Goal: Information Seeking & Learning: Find contact information

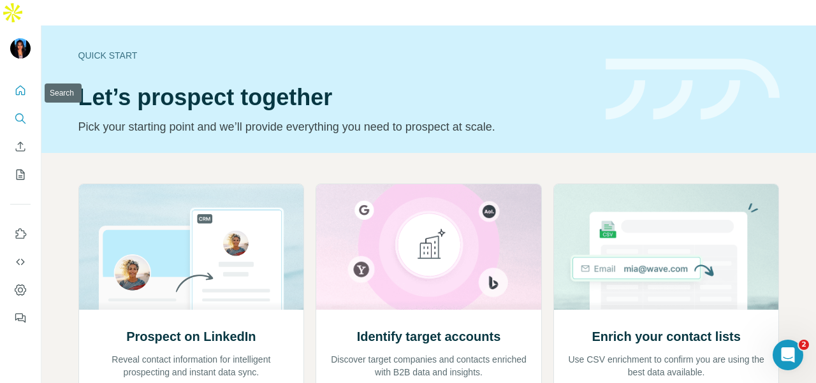
click at [46, 89] on div "Quick start Let’s prospect together Pick your starting point and we’ll provide …" at bounding box center [428, 88] width 774 height 127
click at [31, 94] on div at bounding box center [20, 200] width 41 height 258
click at [23, 112] on icon "Search" at bounding box center [20, 118] width 13 height 13
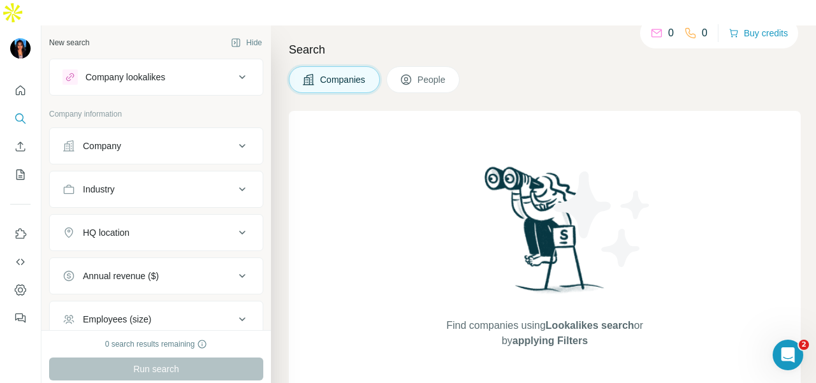
click at [104, 131] on button "Company" at bounding box center [156, 146] width 213 height 31
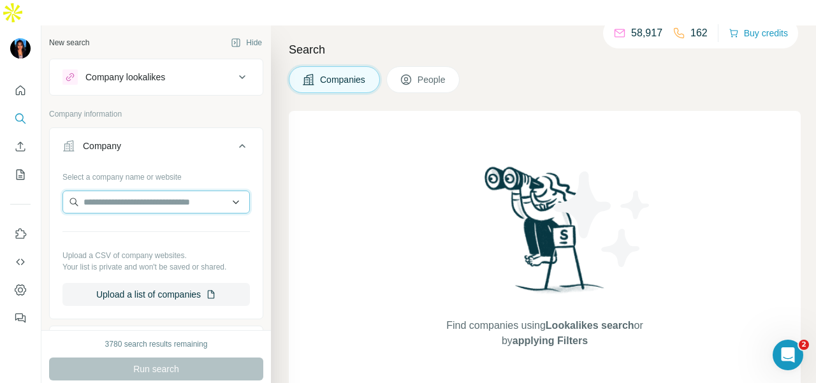
click at [106, 191] on input "text" at bounding box center [155, 202] width 187 height 23
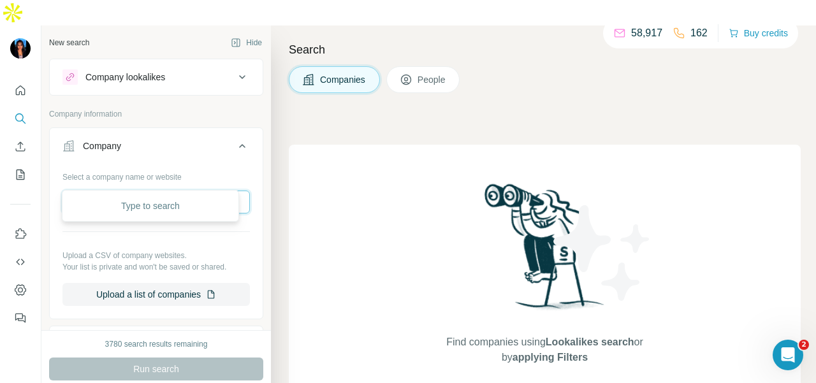
paste input "**********"
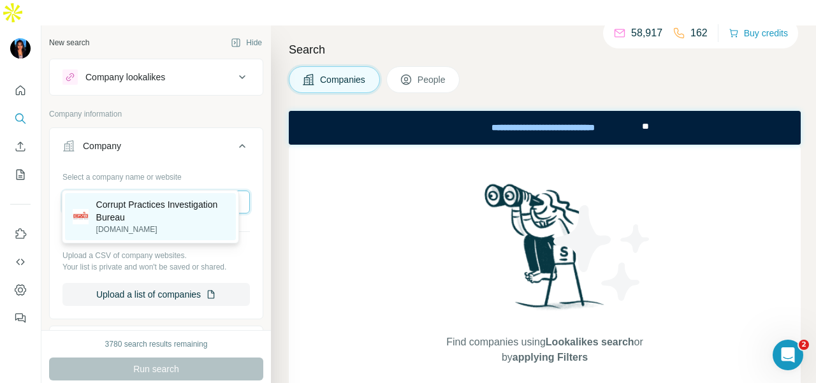
type input "**********"
click at [157, 207] on p "Corrupt Practices Investigation Bureau" at bounding box center [162, 210] width 133 height 25
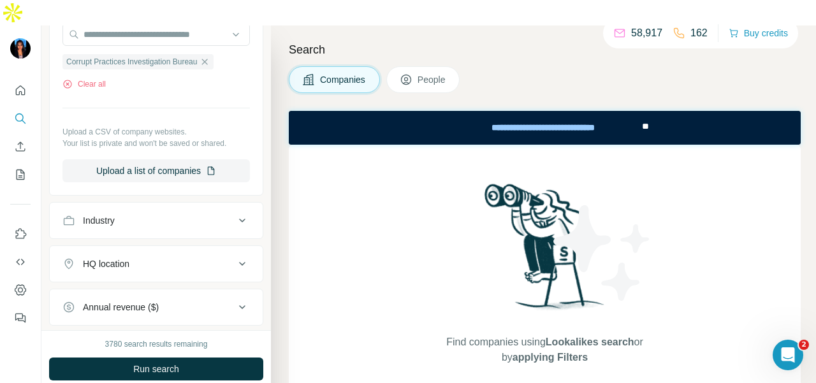
scroll to position [191, 0]
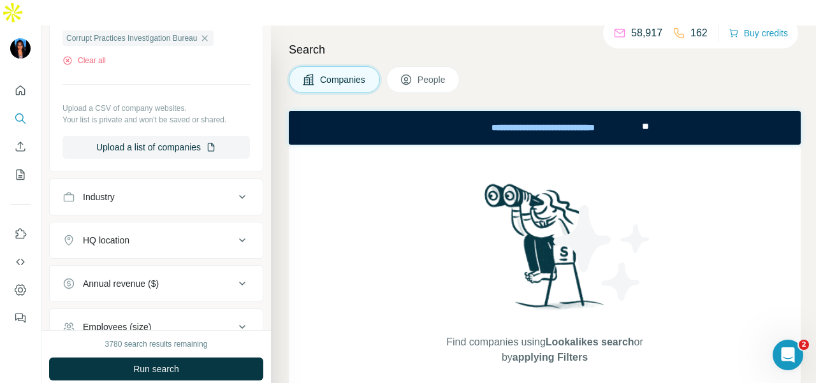
drag, startPoint x: 414, startPoint y: 47, endPoint x: 379, endPoint y: 73, distance: 43.9
click at [414, 66] on button "People" at bounding box center [423, 79] width 74 height 27
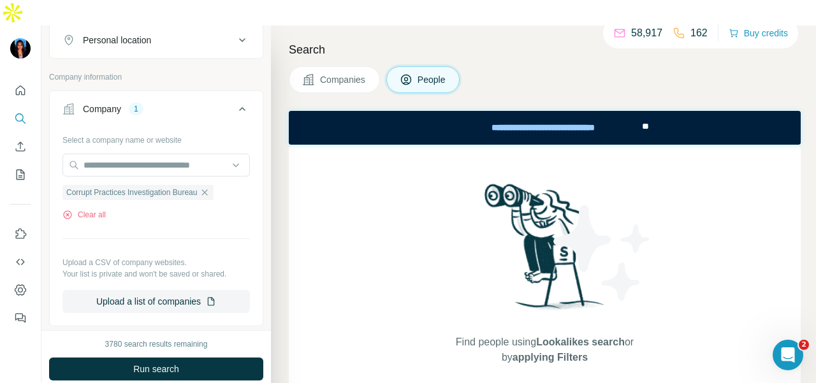
scroll to position [127, 0]
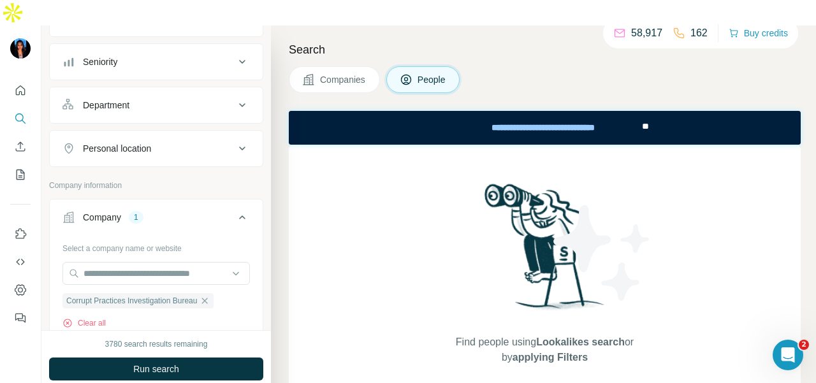
click at [158, 90] on button "Department" at bounding box center [156, 105] width 213 height 31
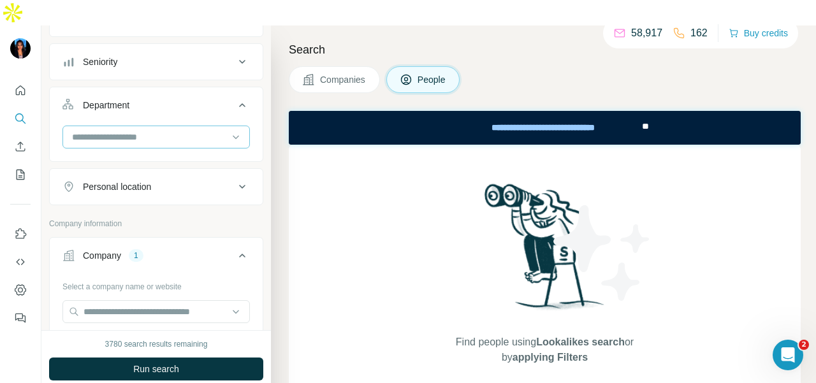
click at [157, 126] on div at bounding box center [149, 137] width 157 height 22
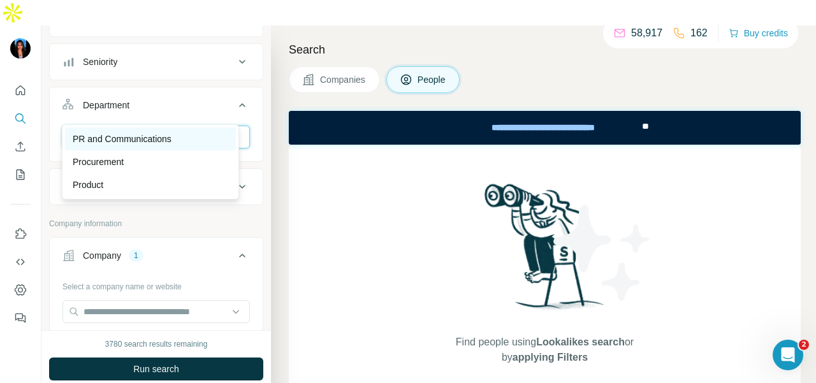
type input "**"
click at [150, 134] on p "PR and Communications" at bounding box center [122, 139] width 99 height 13
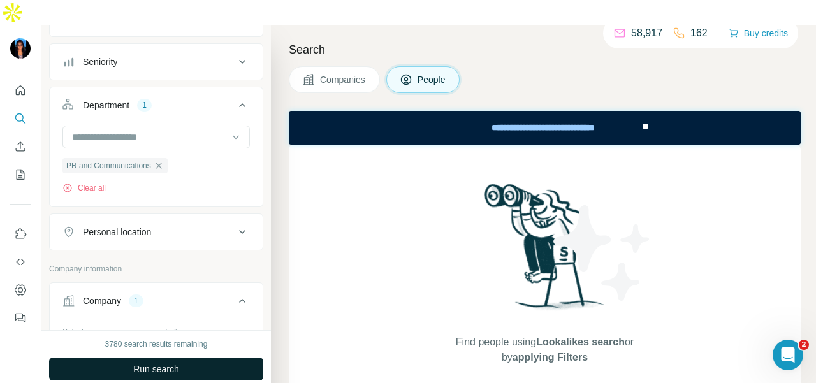
click at [206, 358] on button "Run search" at bounding box center [156, 369] width 214 height 23
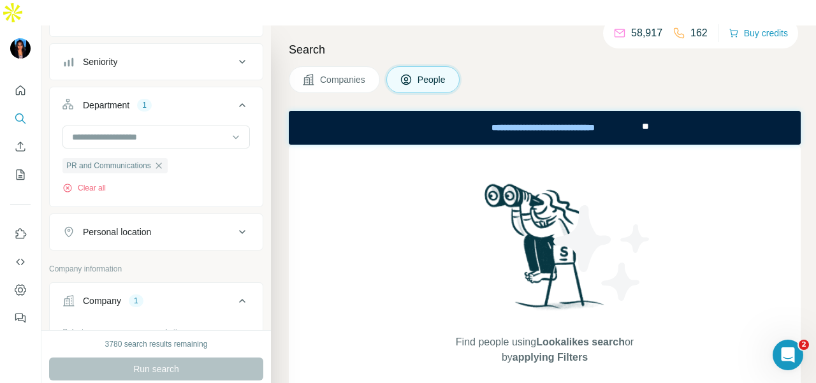
click at [163, 161] on icon "button" at bounding box center [159, 166] width 10 height 10
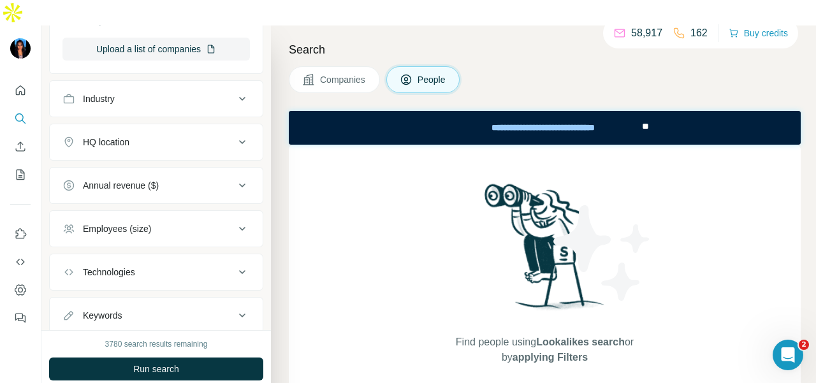
scroll to position [574, 0]
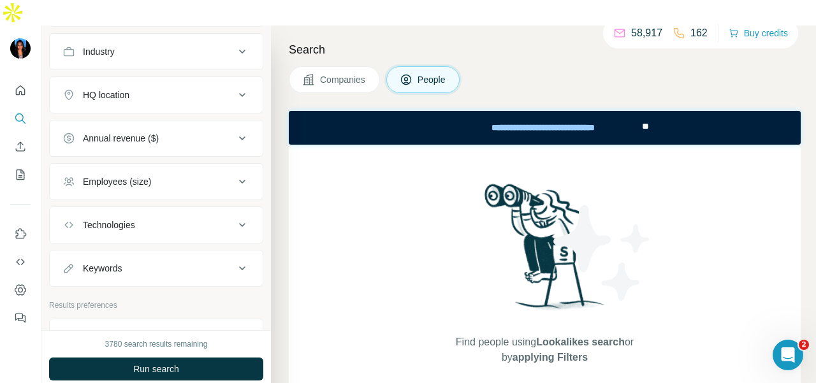
click at [153, 363] on span "Run search" at bounding box center [156, 369] width 46 height 13
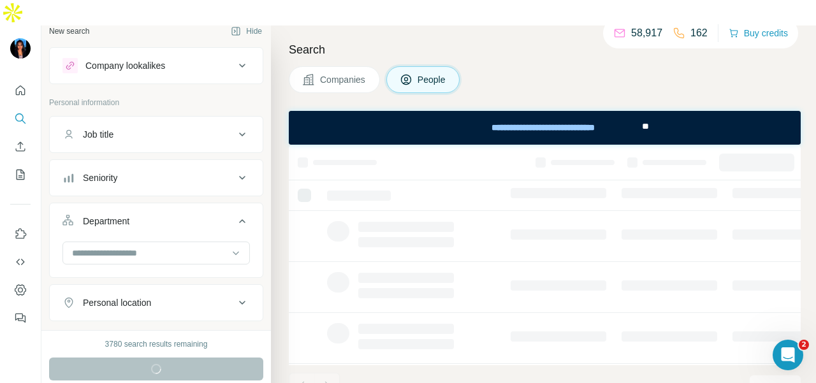
scroll to position [0, 0]
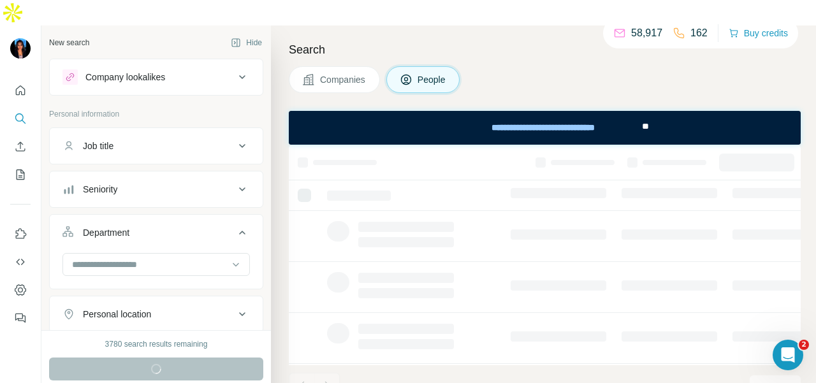
click at [164, 62] on button "Company lookalikes" at bounding box center [156, 77] width 213 height 31
click at [169, 69] on div "Company lookalikes" at bounding box center [148, 76] width 172 height 15
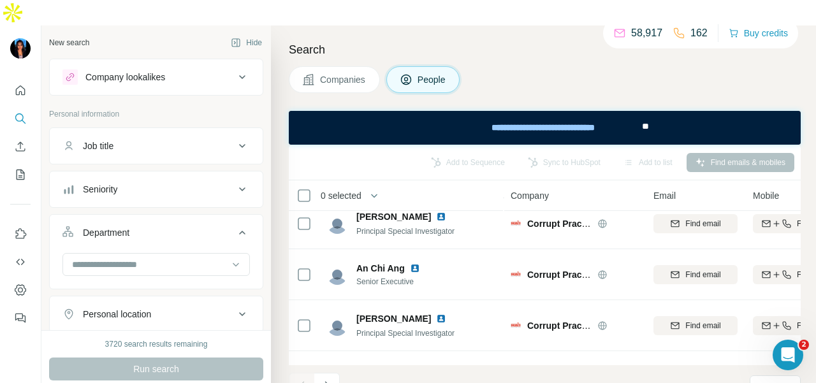
scroll to position [1020, 0]
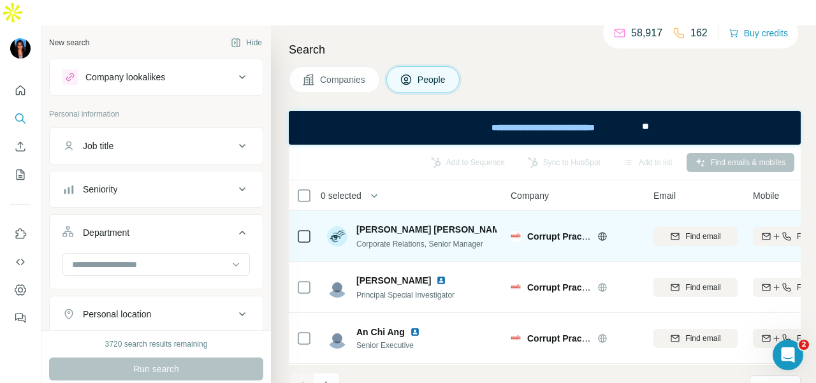
click at [514, 224] on img at bounding box center [516, 229] width 5 height 10
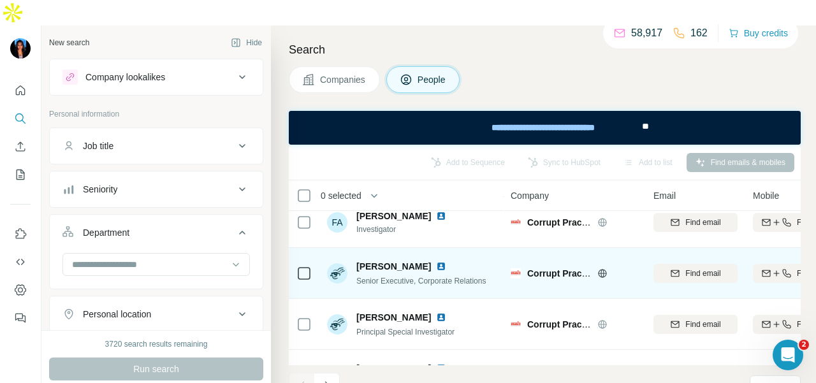
scroll to position [1593, 0]
click at [436, 263] on img at bounding box center [441, 268] width 10 height 10
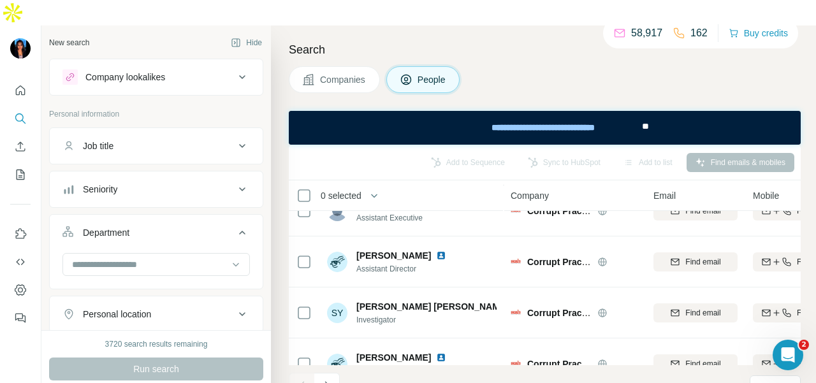
scroll to position [2908, 0]
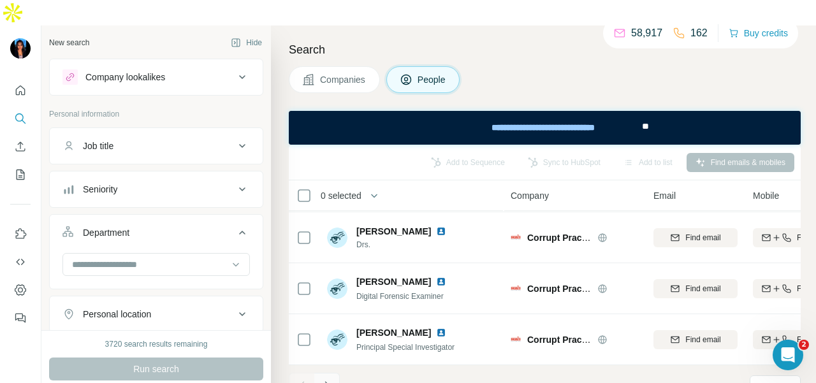
click at [323, 379] on icon "Navigate to next page" at bounding box center [327, 385] width 13 height 13
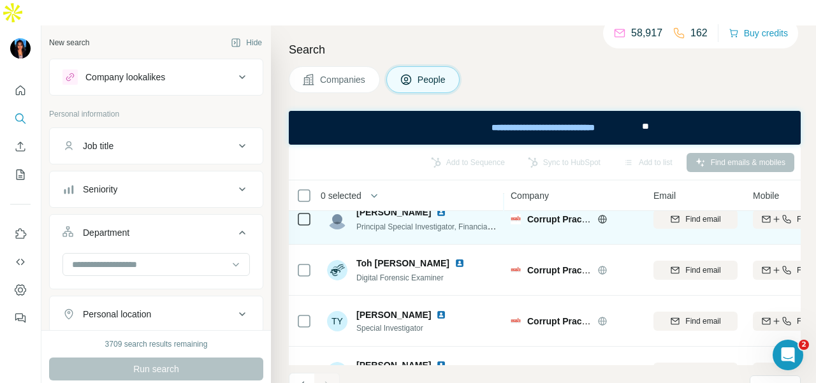
scroll to position [0, 0]
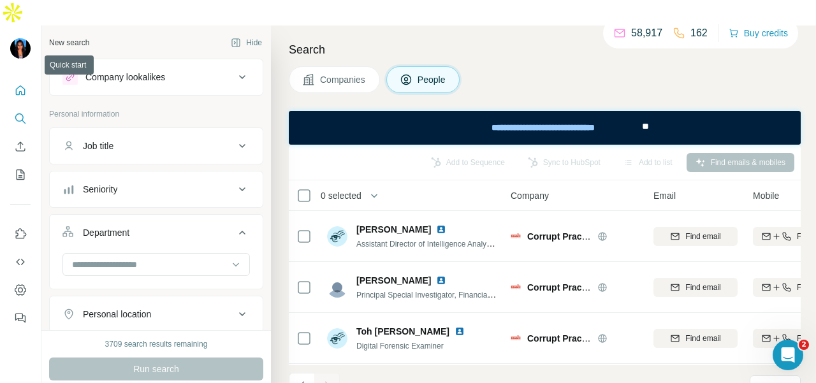
click at [25, 84] on icon "Quick start" at bounding box center [20, 90] width 13 height 13
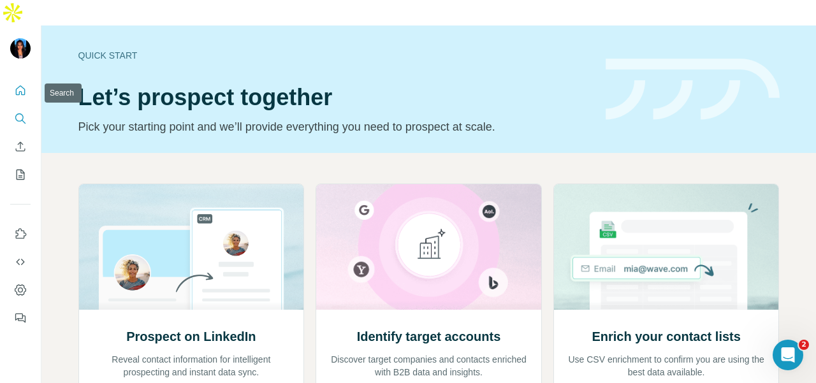
click at [18, 112] on icon "Search" at bounding box center [20, 118] width 13 height 13
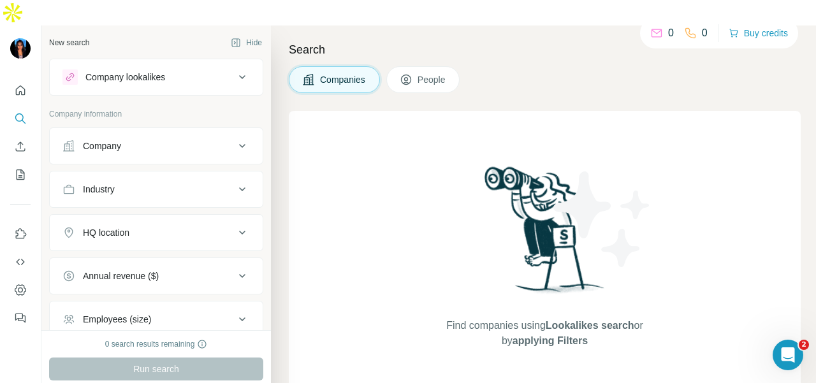
click at [96, 140] on div "Company" at bounding box center [102, 146] width 38 height 13
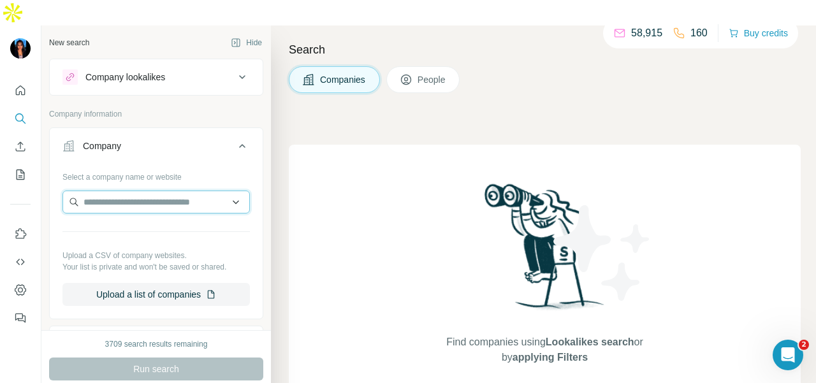
click at [126, 191] on input "text" at bounding box center [155, 202] width 187 height 23
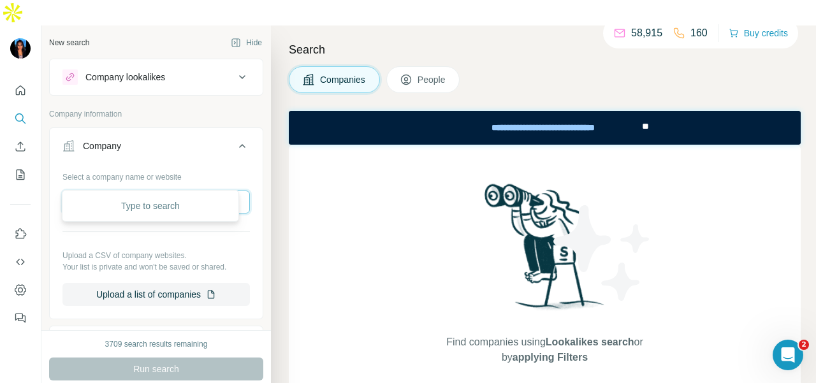
paste input "**********"
type input "**********"
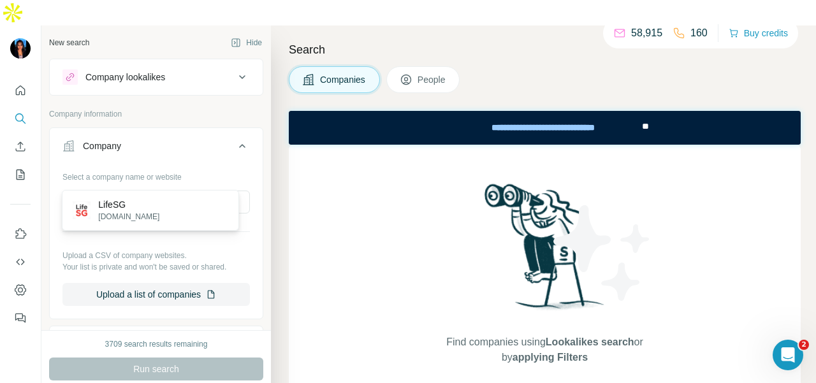
click at [168, 210] on div "LifeSG [DOMAIN_NAME]" at bounding box center [150, 210] width 171 height 34
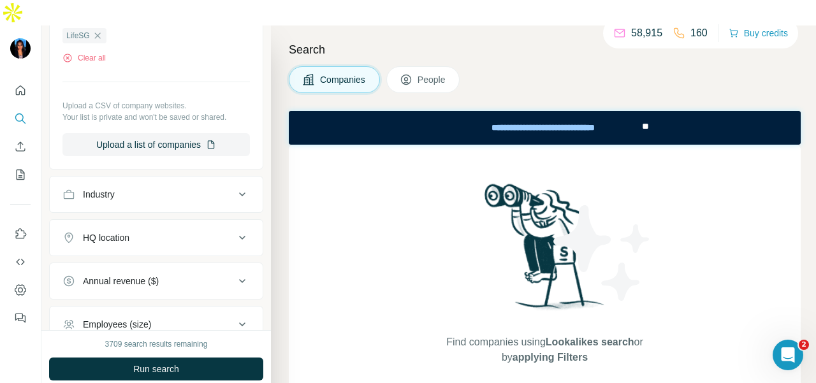
scroll to position [325, 0]
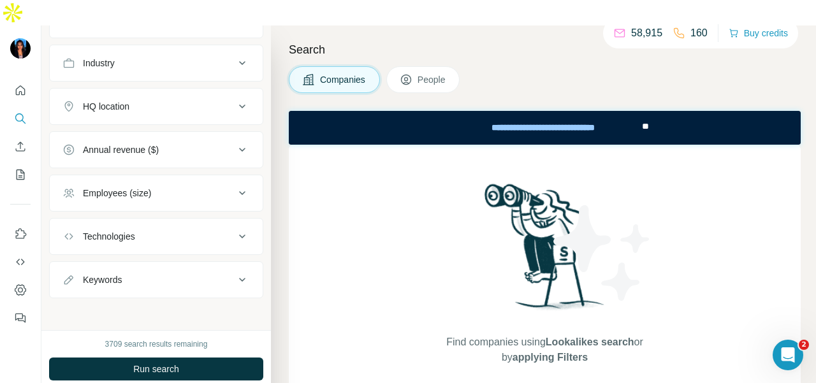
click at [458, 66] on button "People" at bounding box center [423, 79] width 74 height 27
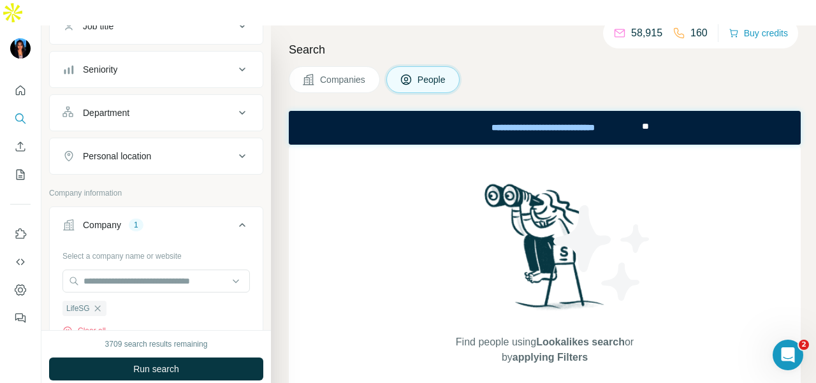
scroll to position [103, 0]
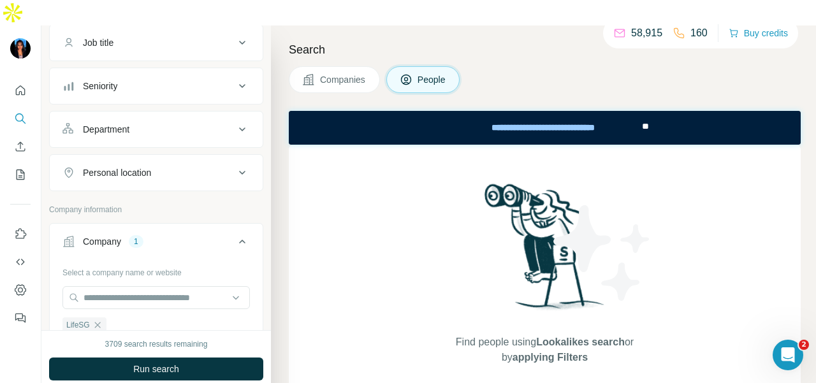
click at [194, 123] on div "Department" at bounding box center [148, 129] width 172 height 13
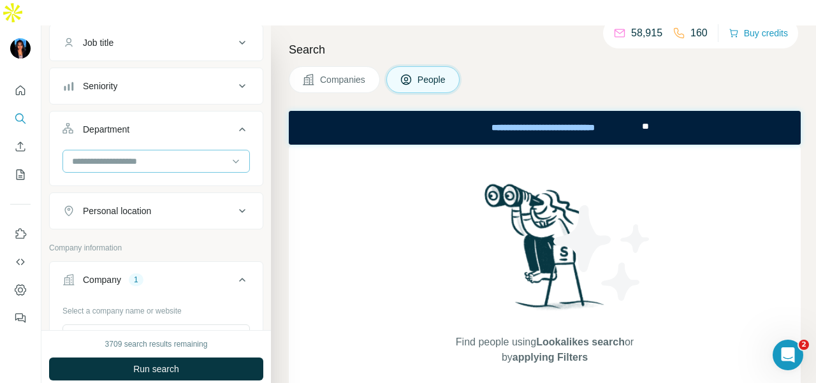
click at [196, 154] on input at bounding box center [149, 161] width 157 height 14
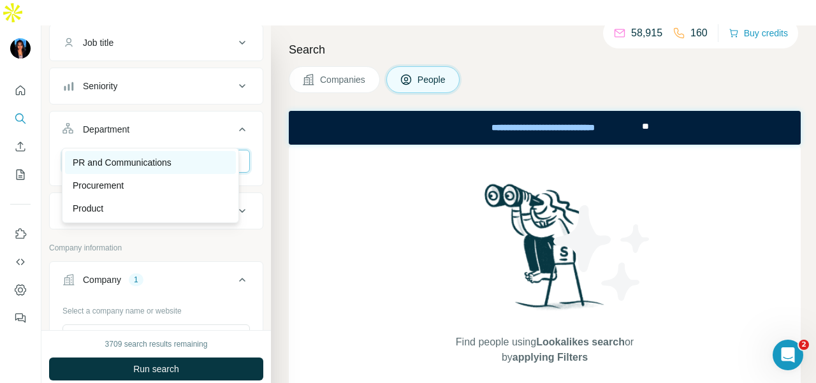
type input "**"
click at [198, 158] on div "PR and Communications" at bounding box center [151, 162] width 156 height 13
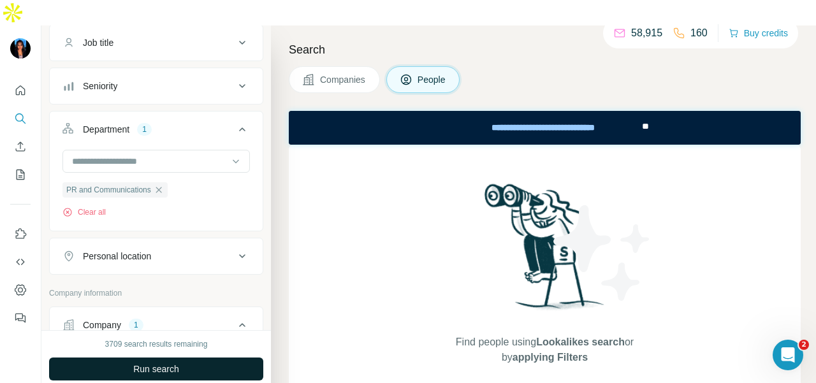
click at [221, 358] on button "Run search" at bounding box center [156, 369] width 214 height 23
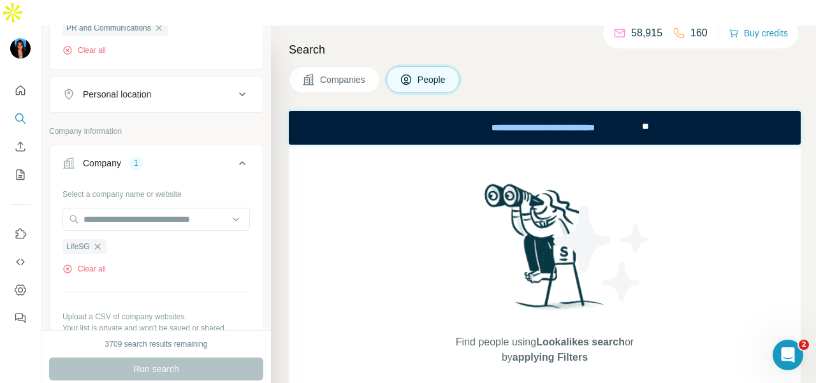
scroll to position [167, 0]
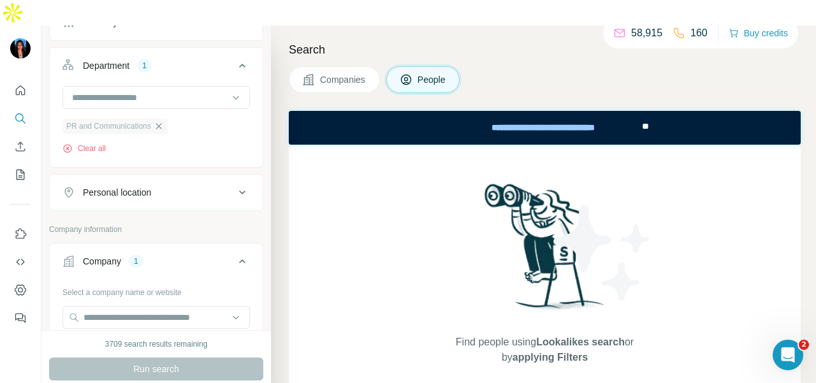
click at [160, 121] on icon "button" at bounding box center [159, 126] width 10 height 10
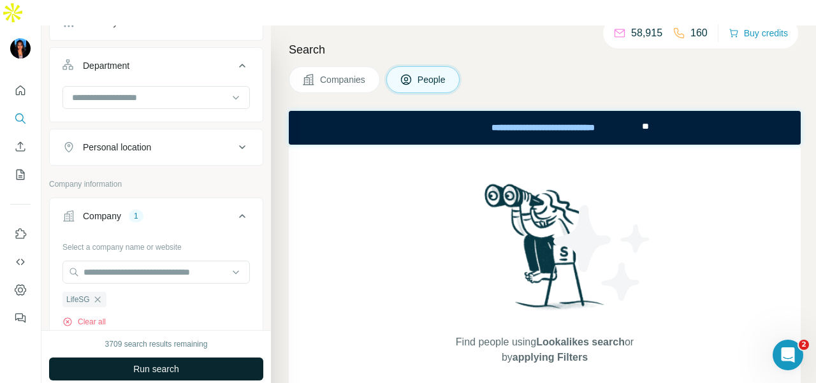
click at [179, 358] on button "Run search" at bounding box center [156, 369] width 214 height 23
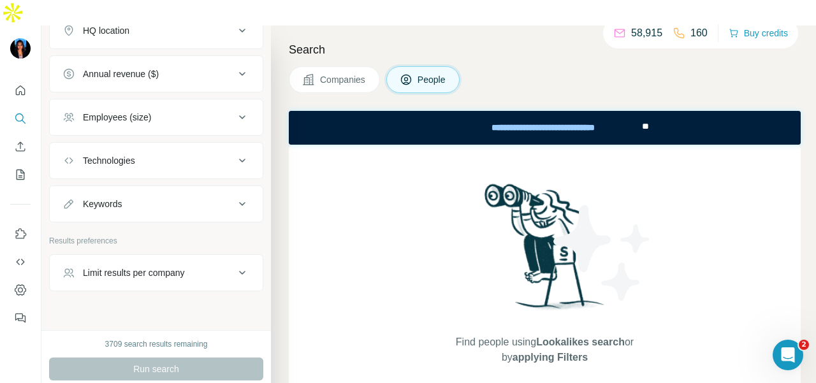
scroll to position [651, 0]
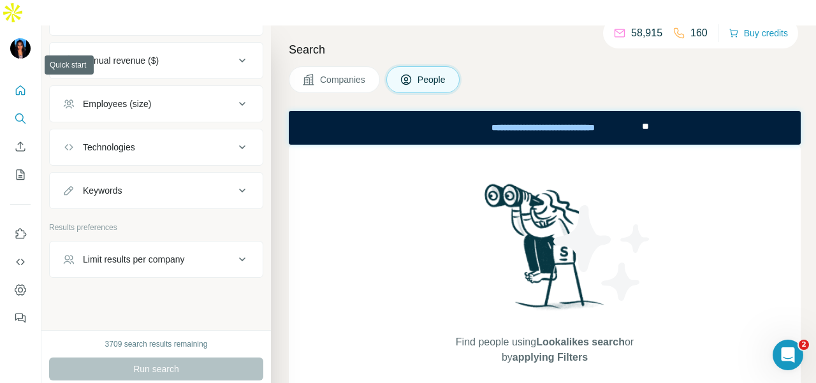
click at [16, 84] on icon "Quick start" at bounding box center [20, 90] width 13 height 13
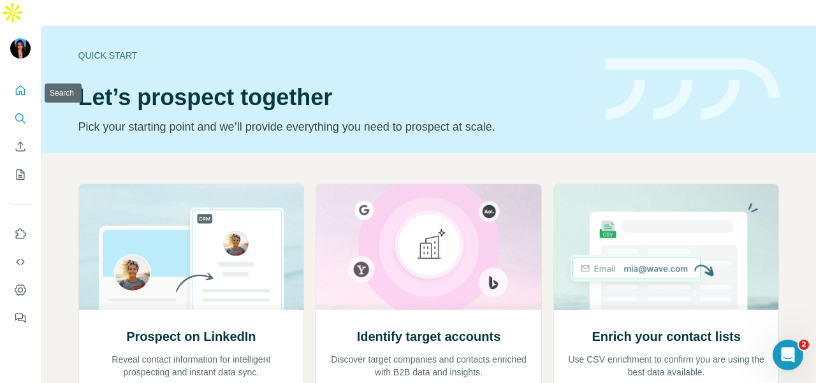
click at [22, 112] on icon "Search" at bounding box center [20, 118] width 13 height 13
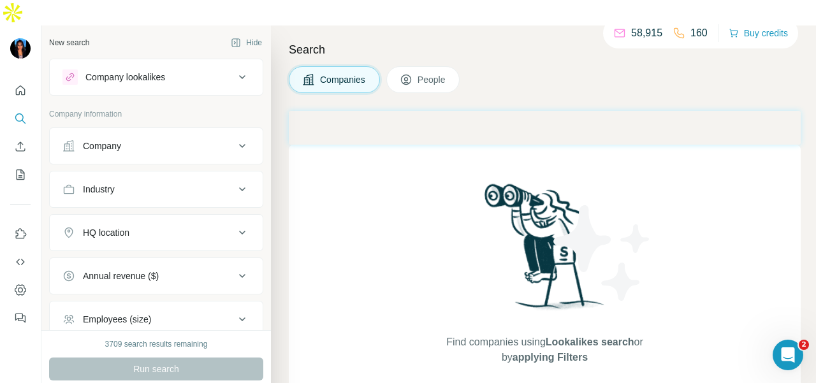
click at [164, 140] on div "Company" at bounding box center [148, 146] width 172 height 13
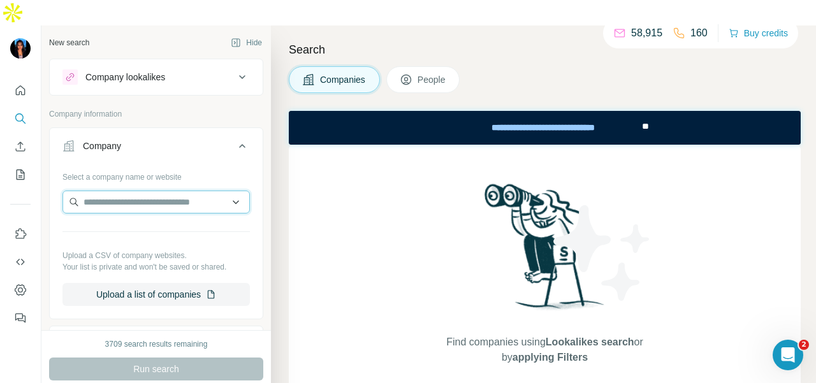
click at [156, 191] on input "text" at bounding box center [155, 202] width 187 height 23
paste input "**********"
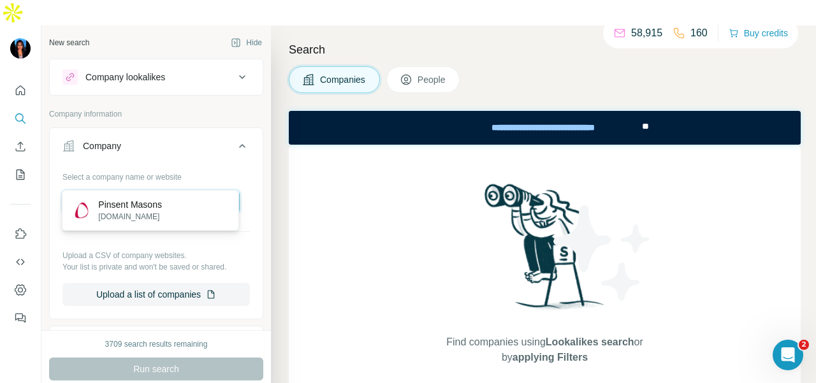
type input "**********"
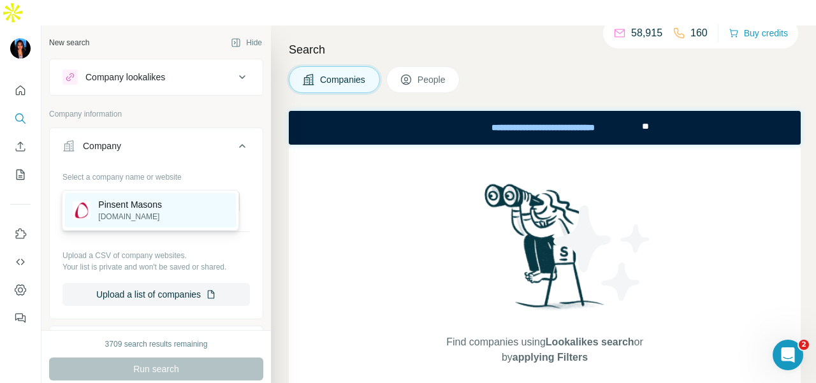
click at [173, 209] on div "Pinsent Masons [DOMAIN_NAME]" at bounding box center [150, 210] width 171 height 34
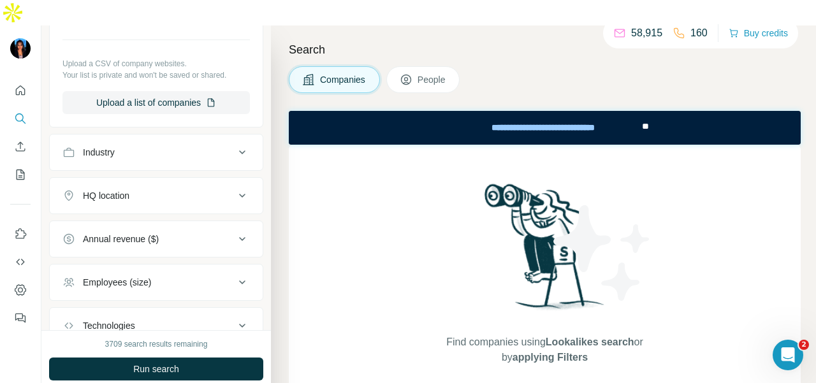
scroll to position [255, 0]
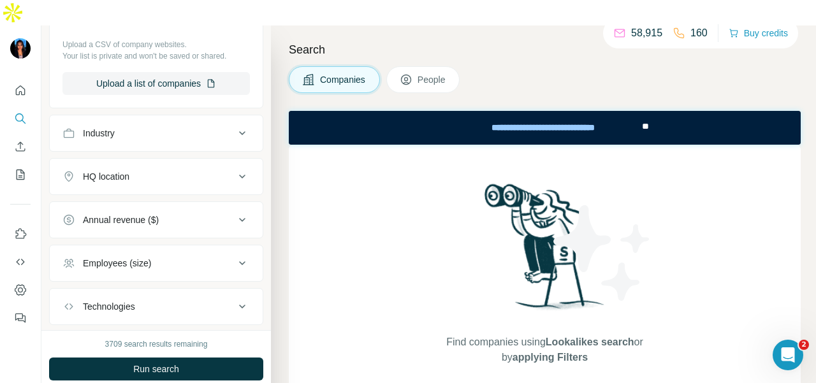
click at [424, 73] on span "People" at bounding box center [431, 79] width 29 height 13
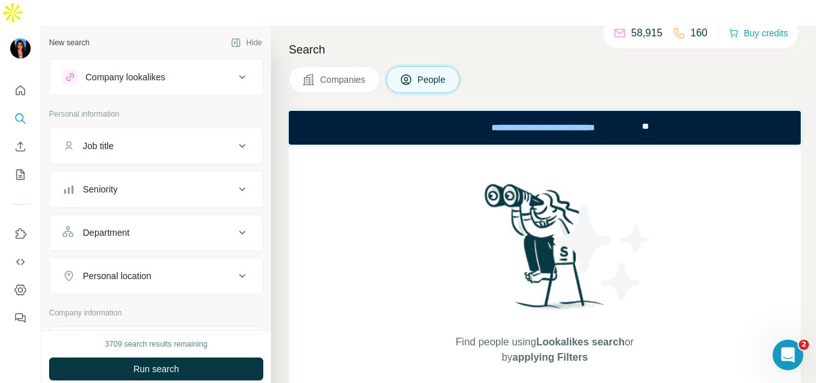
click at [176, 226] on div "Department" at bounding box center [148, 232] width 172 height 13
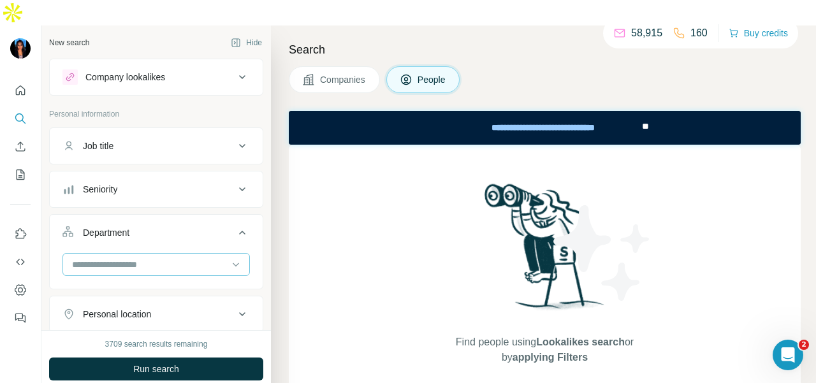
drag, startPoint x: 171, startPoint y: 223, endPoint x: 171, endPoint y: 238, distance: 14.7
click at [171, 257] on input at bounding box center [149, 264] width 157 height 14
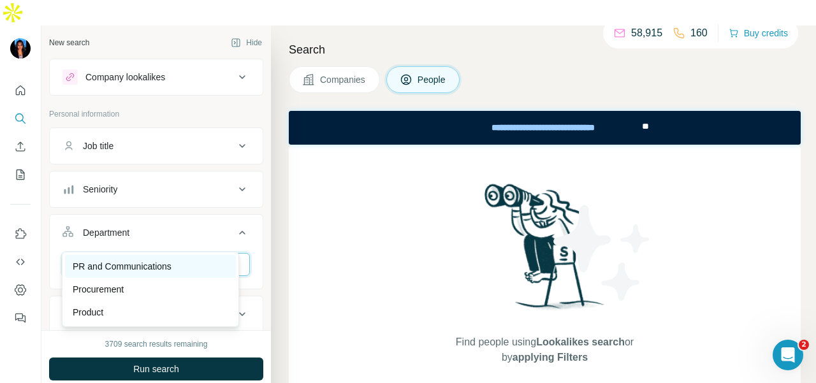
type input "**"
click at [182, 265] on div "PR and Communications" at bounding box center [151, 266] width 156 height 13
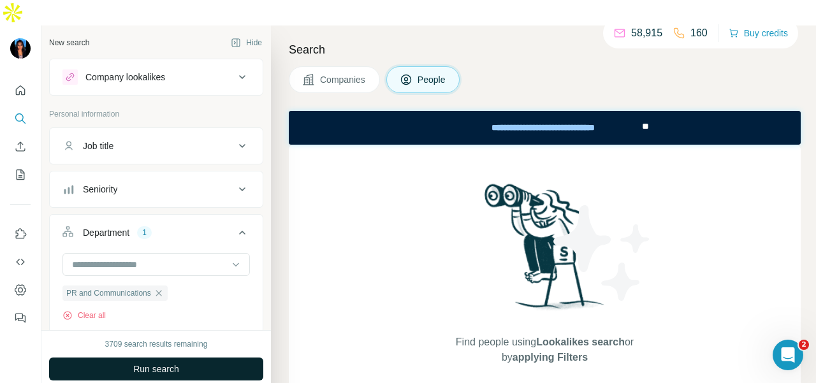
click at [182, 358] on button "Run search" at bounding box center [156, 369] width 214 height 23
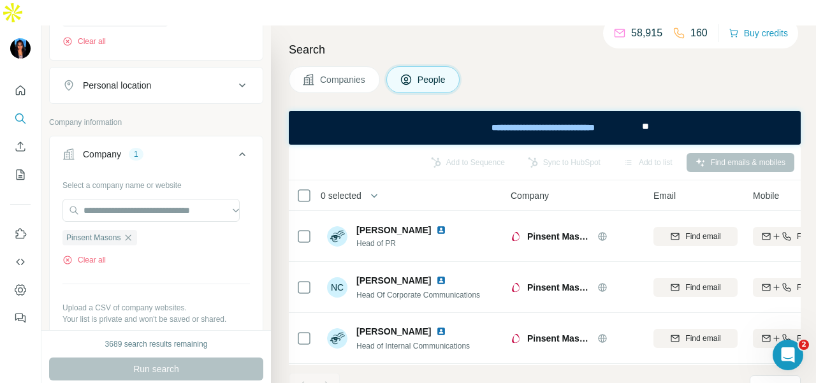
scroll to position [255, 0]
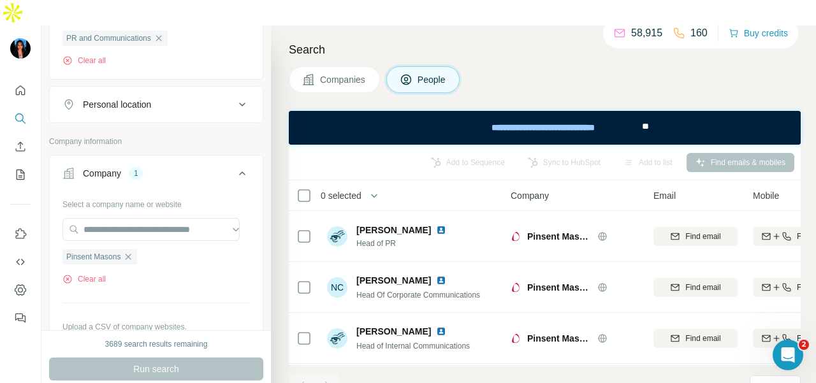
click at [199, 90] on button "Personal location" at bounding box center [156, 104] width 213 height 31
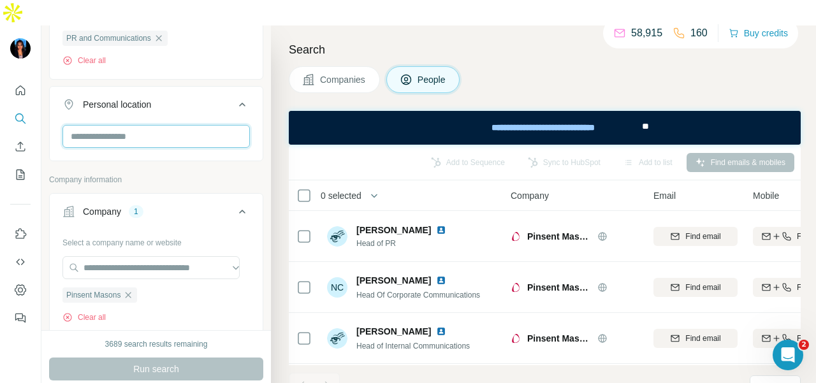
click at [200, 125] on input "text" at bounding box center [155, 136] width 187 height 23
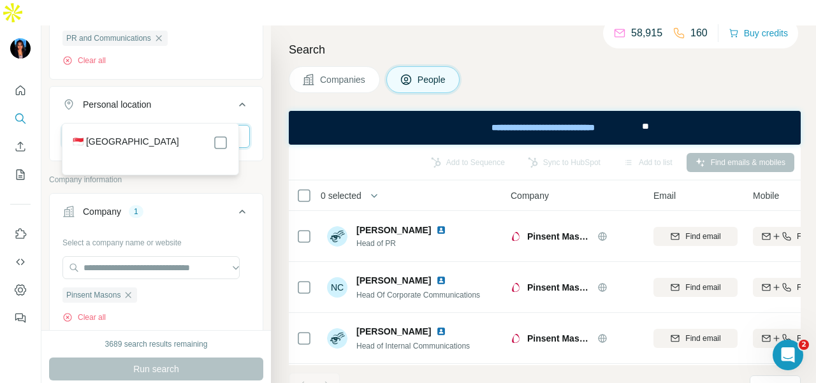
type input "****"
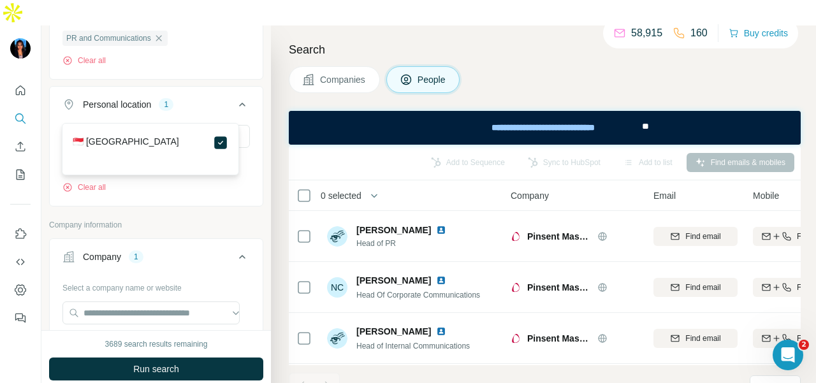
click at [233, 358] on button "Run search" at bounding box center [156, 369] width 214 height 23
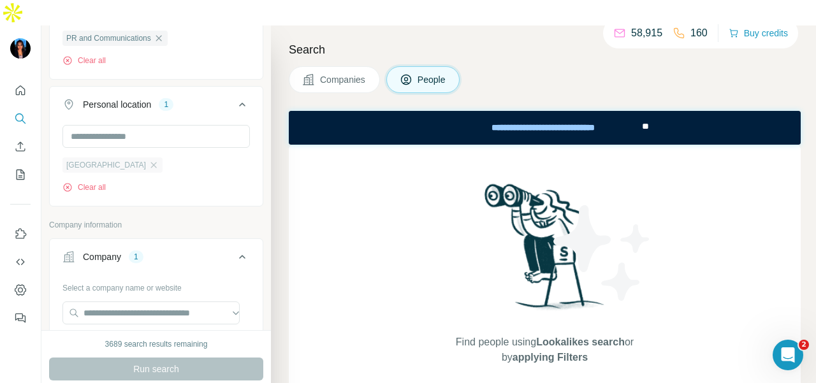
click at [149, 160] on icon "button" at bounding box center [154, 165] width 10 height 10
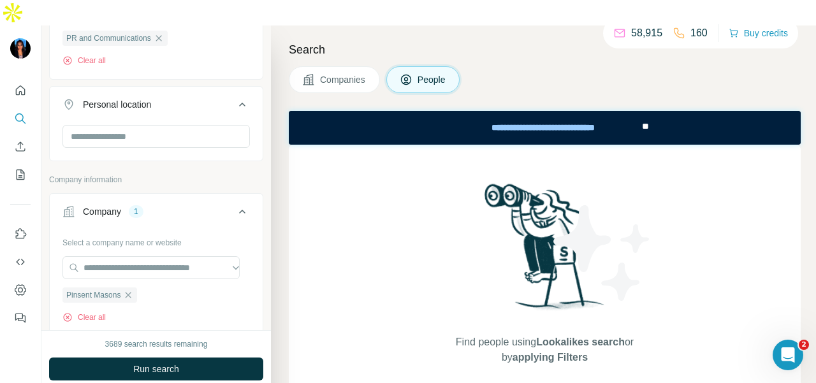
click at [161, 363] on span "Run search" at bounding box center [156, 369] width 46 height 13
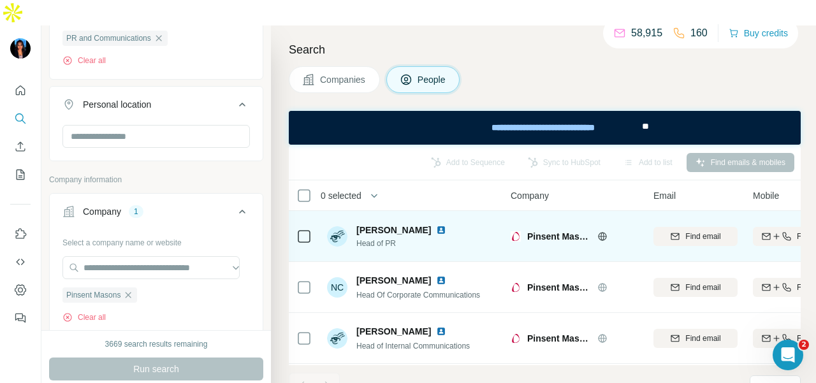
click at [436, 225] on img at bounding box center [441, 230] width 10 height 10
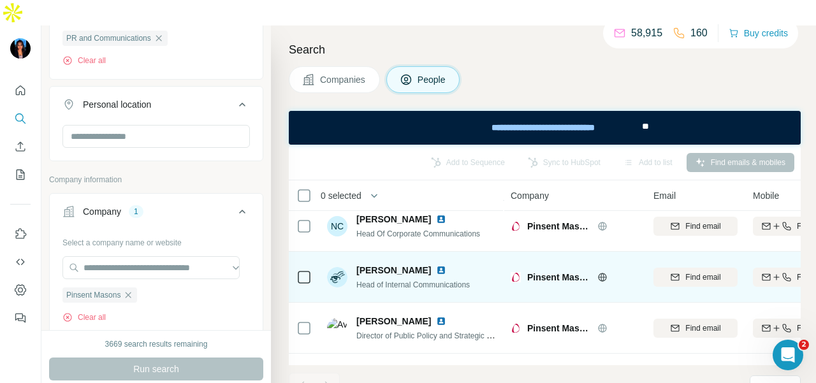
scroll to position [64, 0]
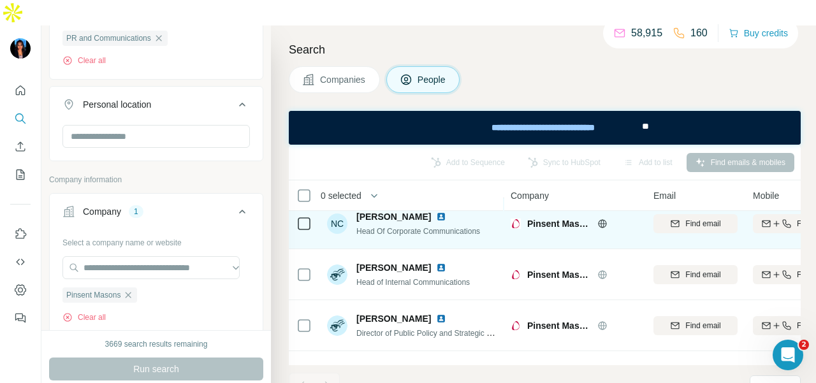
click at [436, 212] on div at bounding box center [443, 217] width 15 height 10
click at [436, 212] on img at bounding box center [441, 217] width 10 height 10
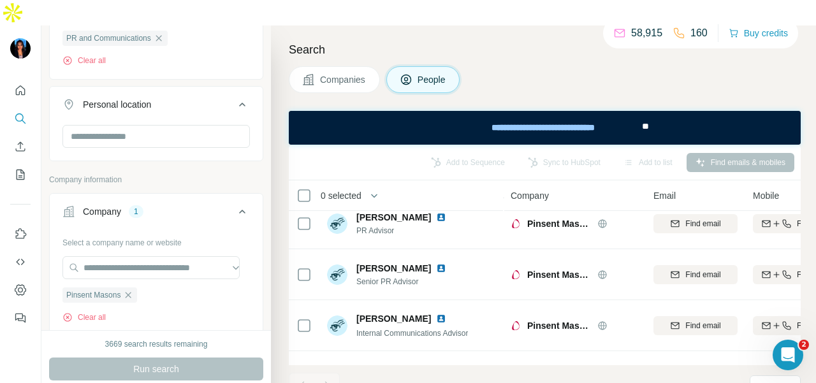
scroll to position [869, 0]
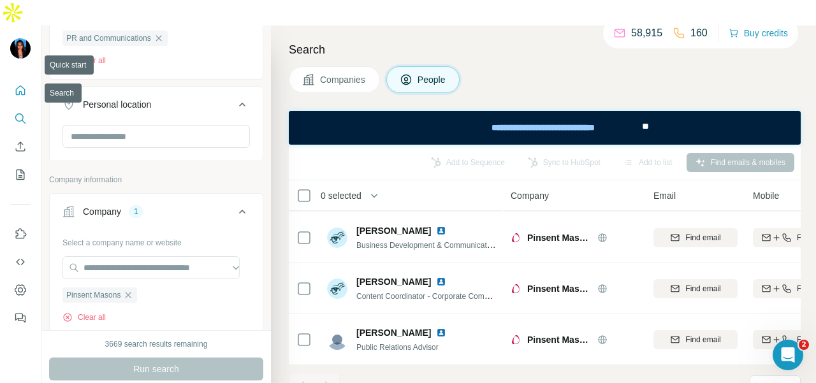
click at [20, 84] on icon "Quick start" at bounding box center [20, 90] width 13 height 13
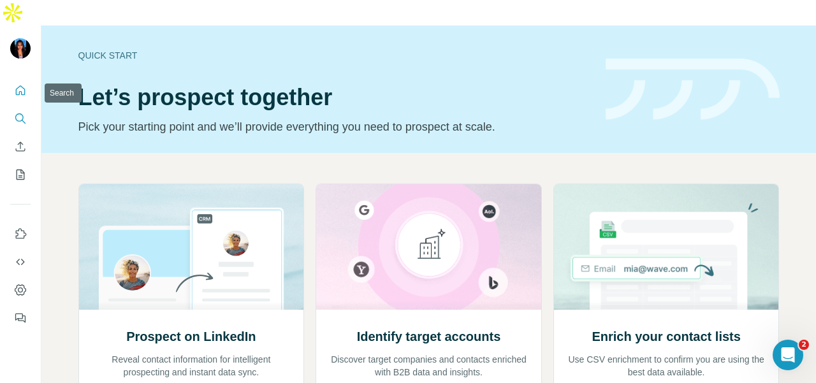
click at [23, 112] on icon "Search" at bounding box center [20, 118] width 13 height 13
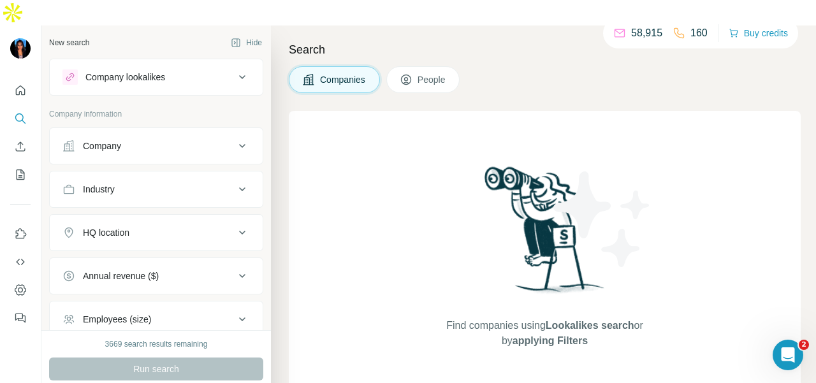
click at [103, 131] on button "Company" at bounding box center [156, 146] width 213 height 31
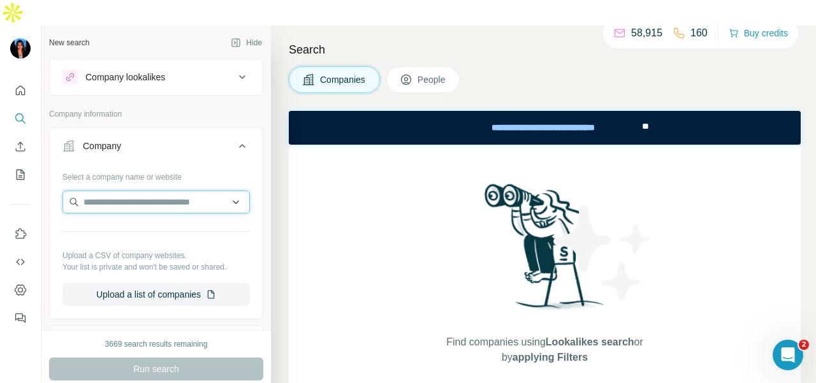
click at [99, 191] on input "text" at bounding box center [155, 202] width 187 height 23
paste input "**********"
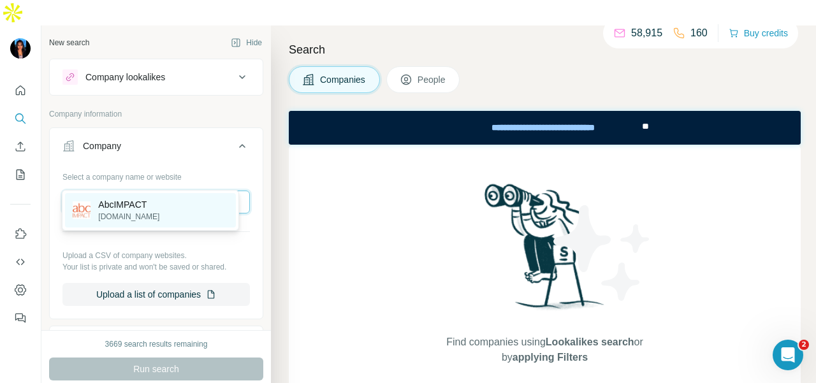
type input "**********"
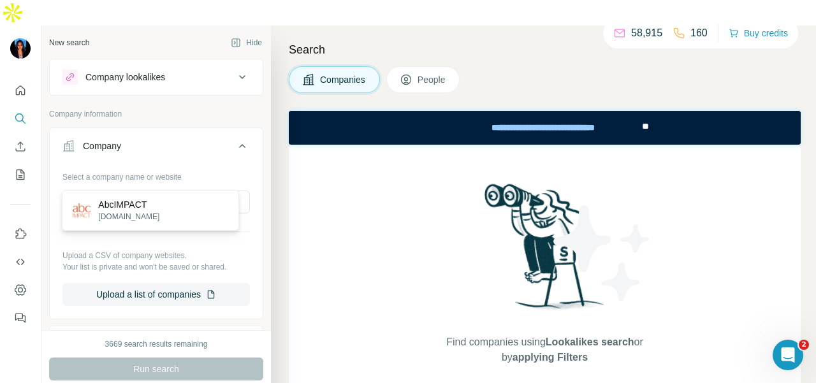
drag, startPoint x: 148, startPoint y: 212, endPoint x: 159, endPoint y: 235, distance: 25.4
click at [149, 211] on p "[DOMAIN_NAME]" at bounding box center [128, 216] width 61 height 11
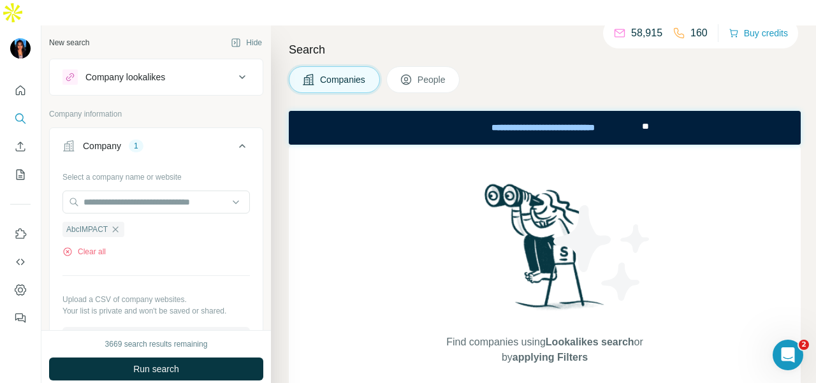
scroll to position [325, 0]
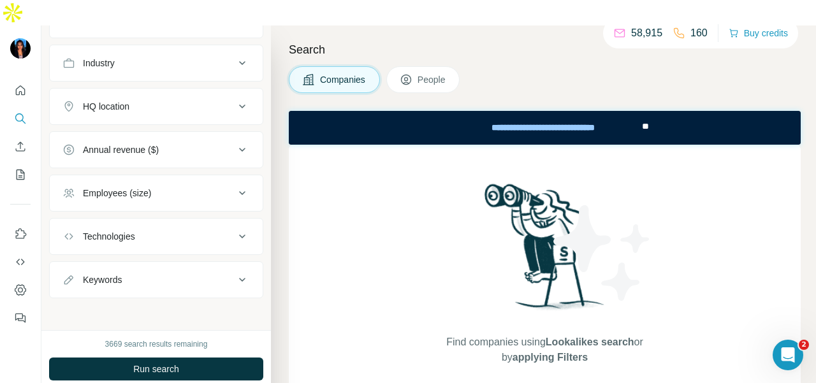
click at [187, 358] on button "Run search" at bounding box center [156, 369] width 214 height 23
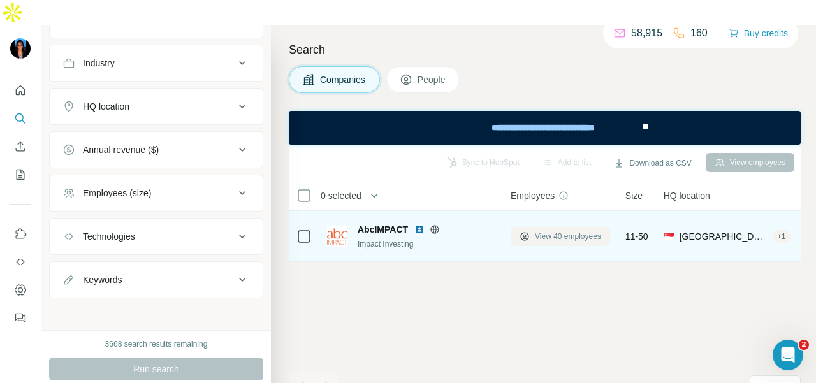
click at [600, 227] on button "View 40 employees" at bounding box center [560, 236] width 99 height 19
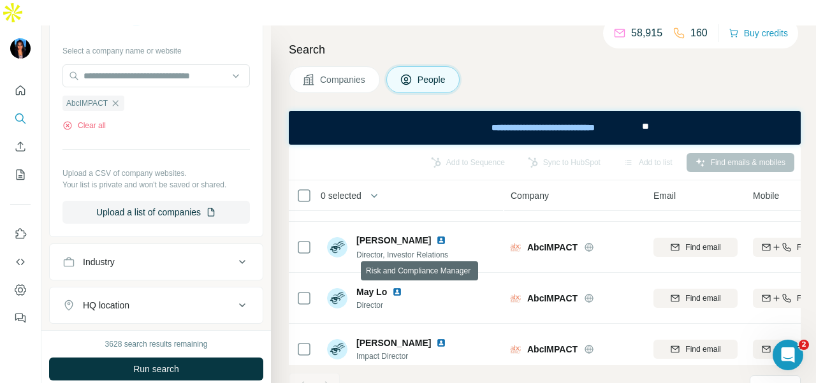
scroll to position [486, 0]
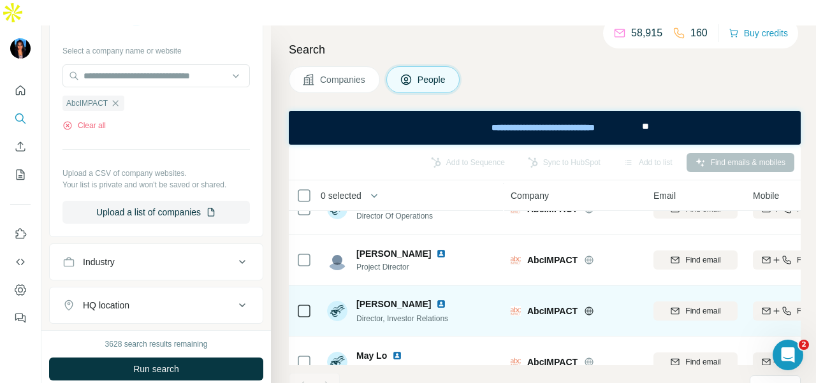
click at [436, 299] on img at bounding box center [441, 304] width 10 height 10
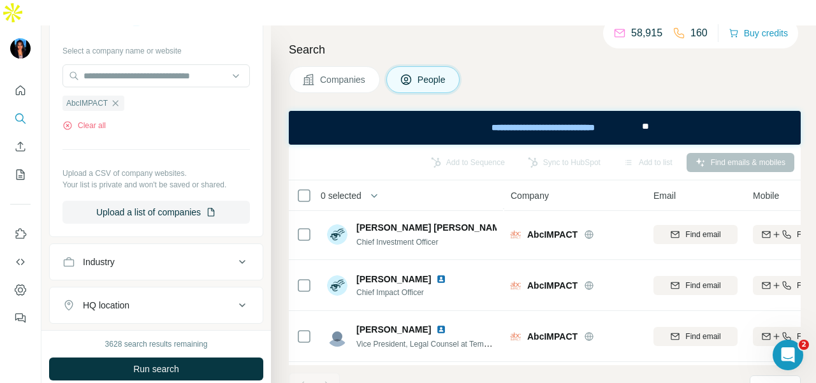
scroll to position [0, 0]
